Goal: Check status

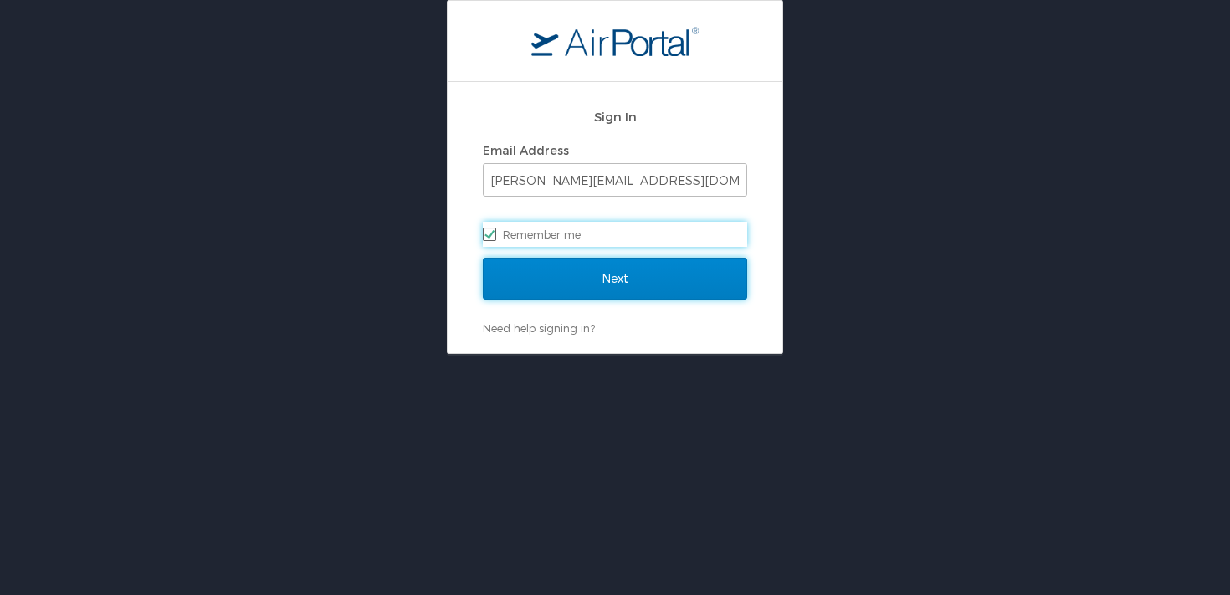
click at [598, 282] on input "Next" at bounding box center [615, 279] width 264 height 42
